Goal: Find specific page/section: Find specific page/section

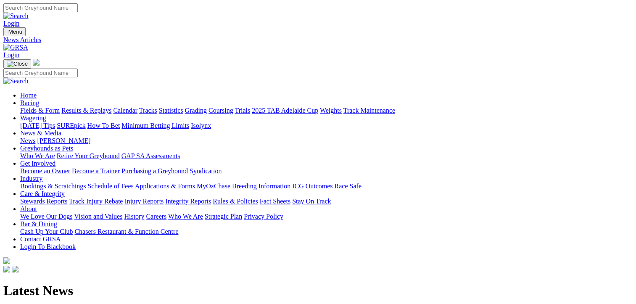
click at [39, 99] on link "Racing" at bounding box center [29, 102] width 19 height 7
click at [24, 107] on link "Fields & Form" at bounding box center [40, 110] width 40 height 7
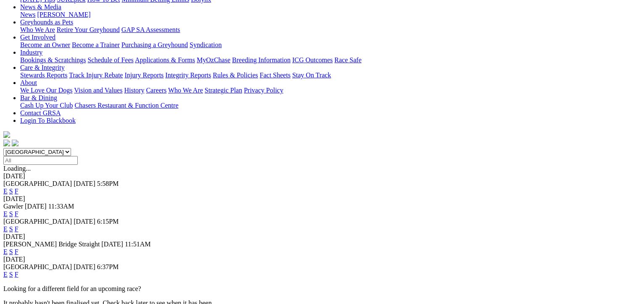
click at [18, 248] on link "F" at bounding box center [17, 251] width 4 height 7
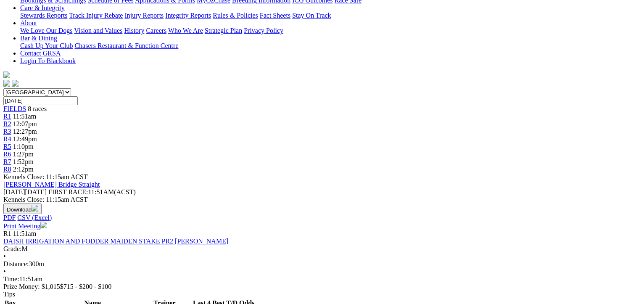
scroll to position [168, 0]
